Goal: Task Accomplishment & Management: Manage account settings

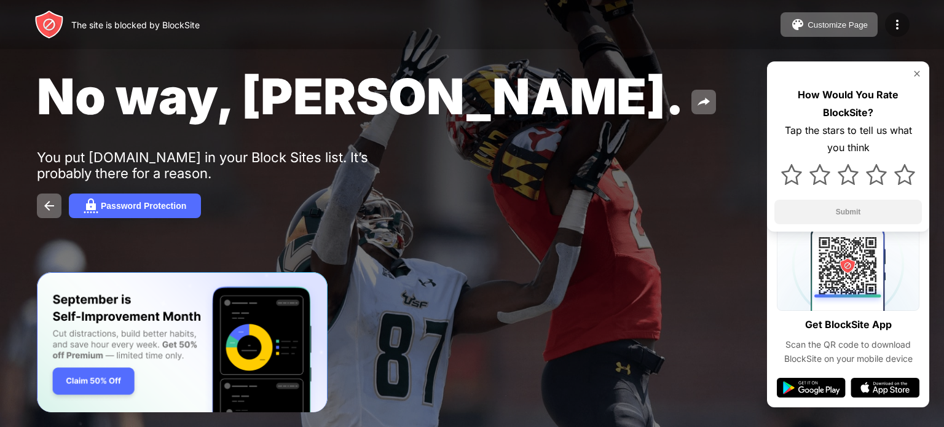
click at [889, 19] on div at bounding box center [897, 24] width 25 height 25
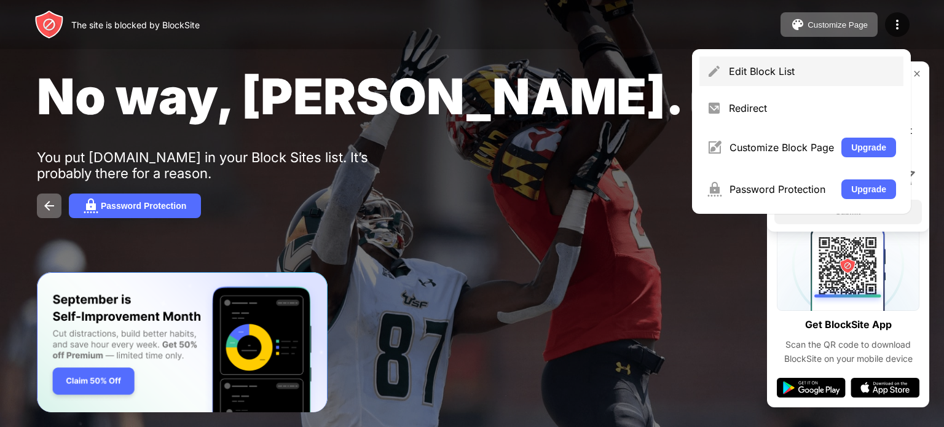
click at [713, 58] on div "Edit Block List" at bounding box center [802, 72] width 204 height 30
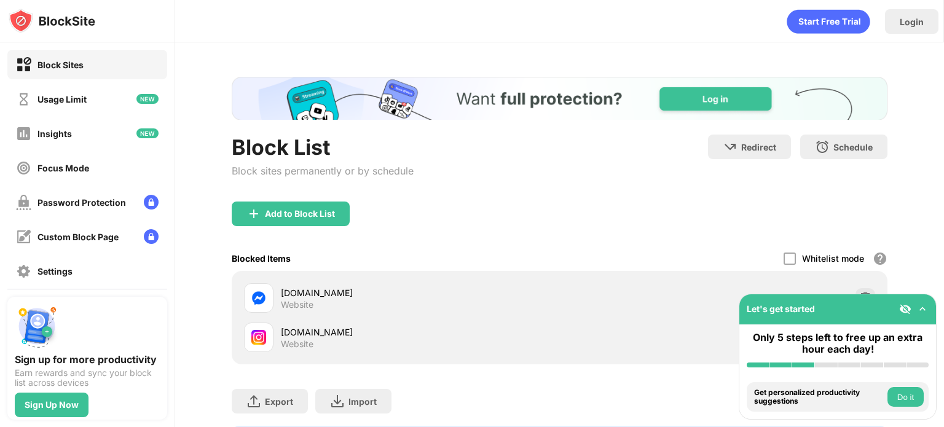
scroll to position [76, 0]
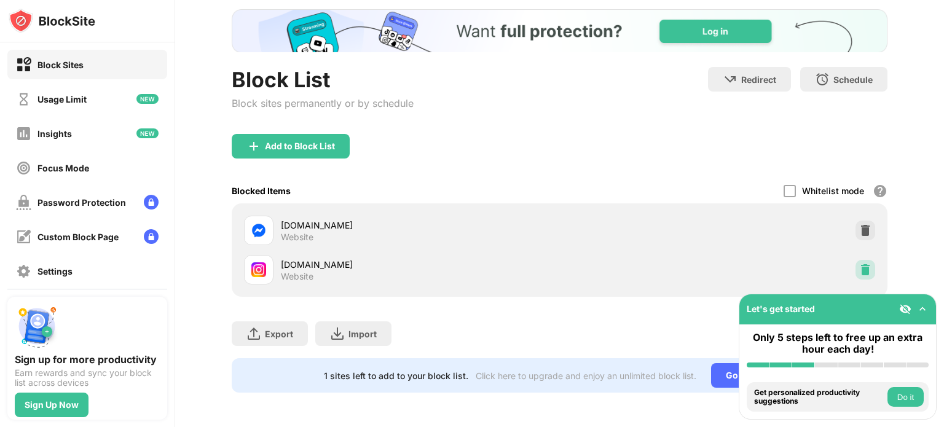
click at [859, 264] on img at bounding box center [865, 270] width 12 height 12
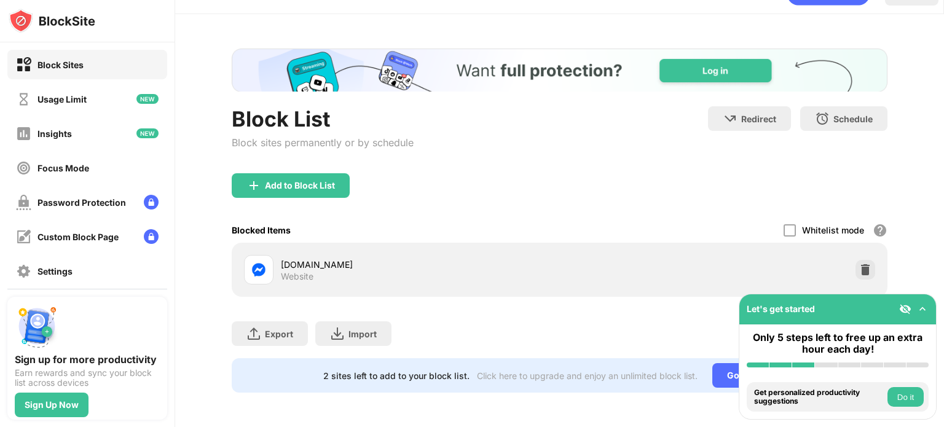
scroll to position [37, 0]
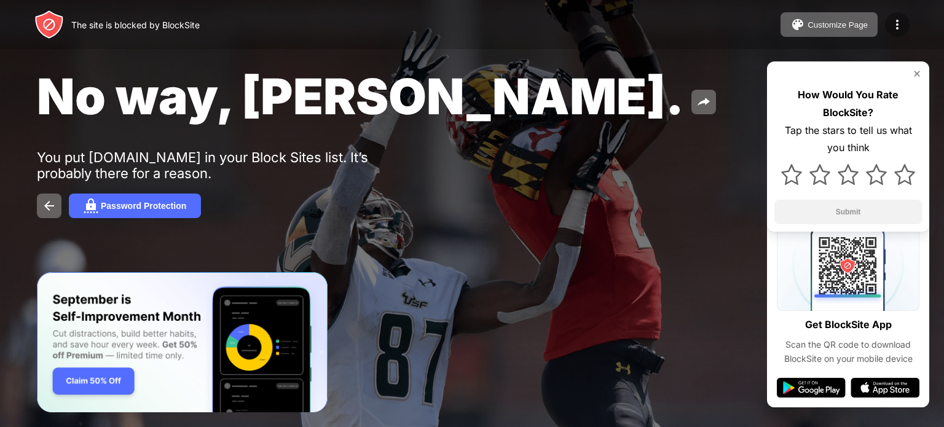
click at [890, 24] on img at bounding box center [897, 24] width 15 height 15
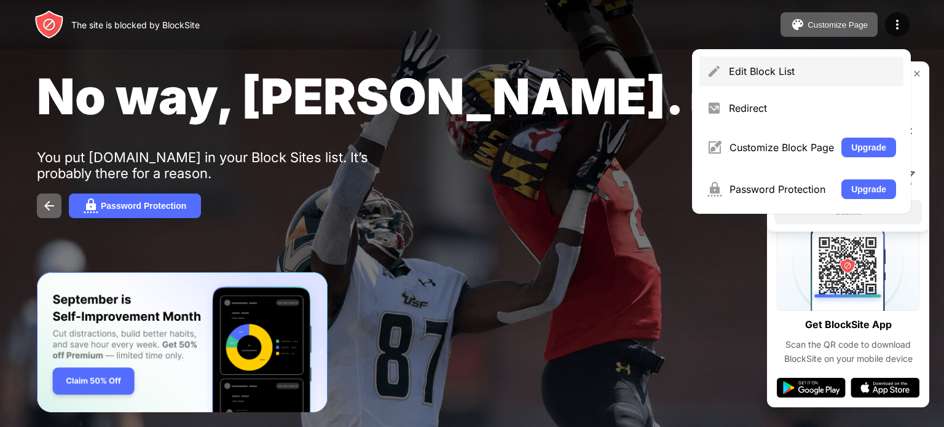
click at [742, 66] on div "Edit Block List" at bounding box center [812, 71] width 167 height 12
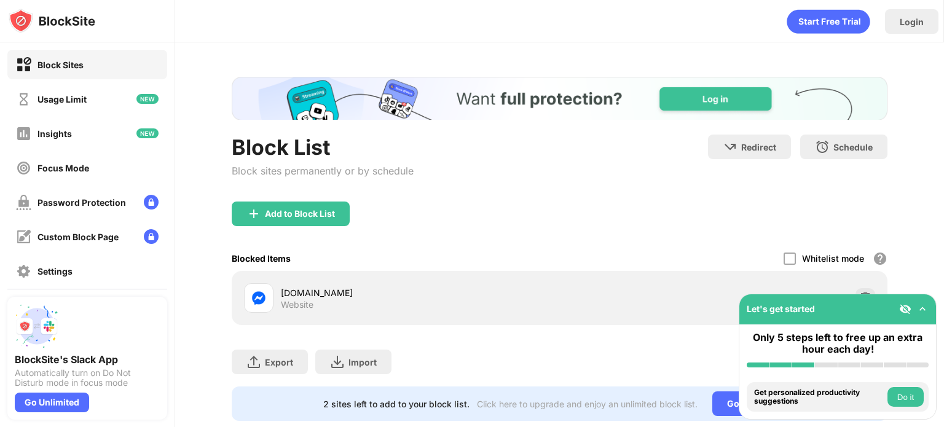
scroll to position [37, 0]
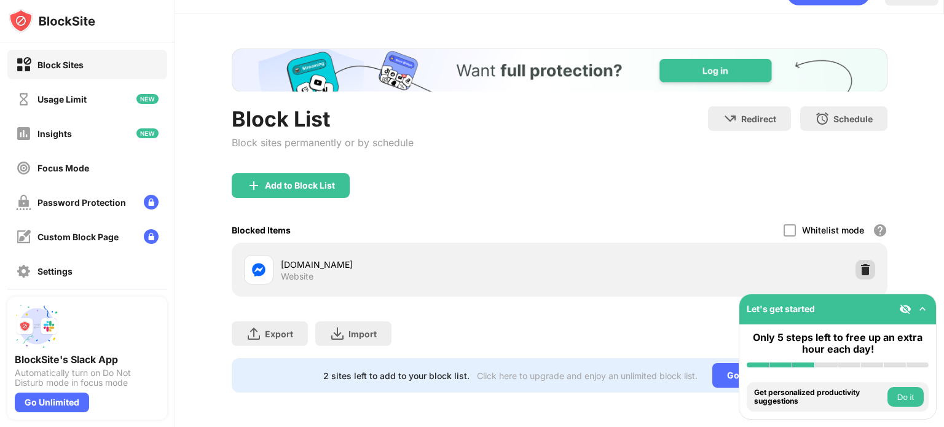
click at [859, 264] on img at bounding box center [865, 270] width 12 height 12
